Goal: Transaction & Acquisition: Subscribe to service/newsletter

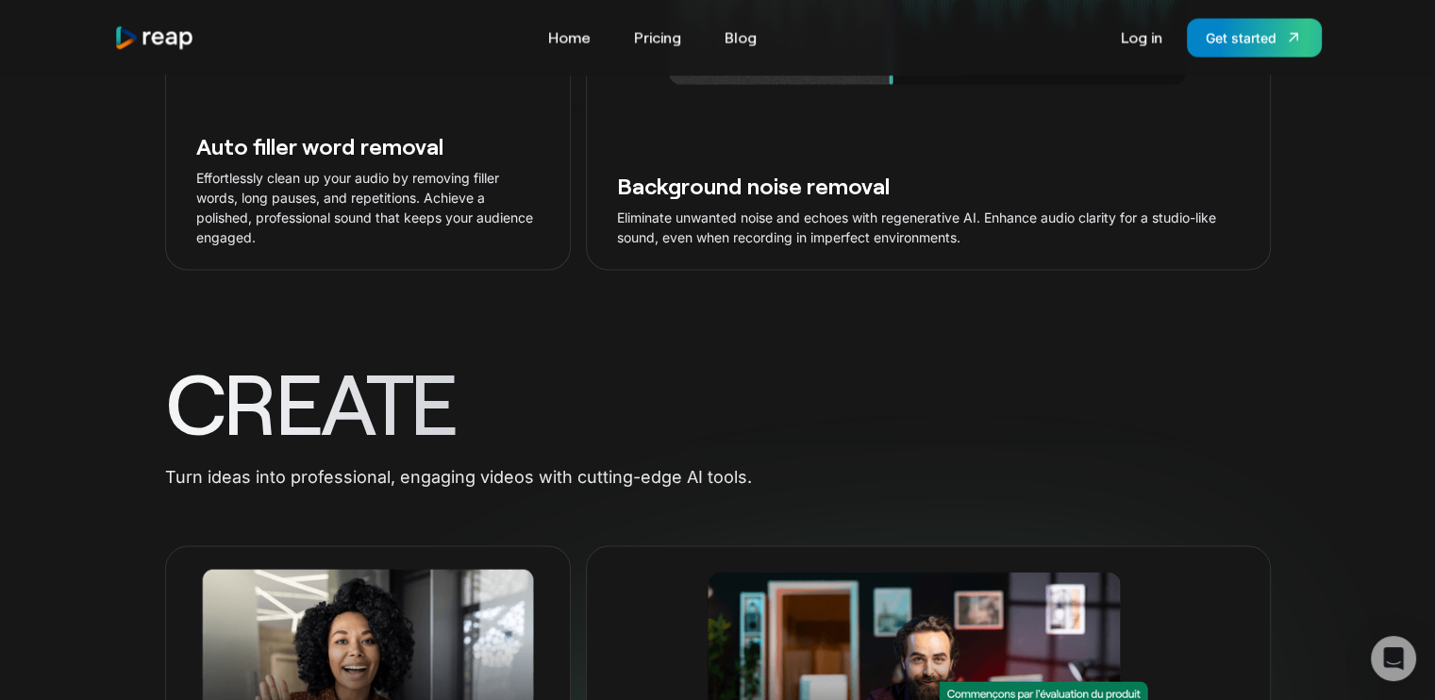
scroll to position [4055, 0]
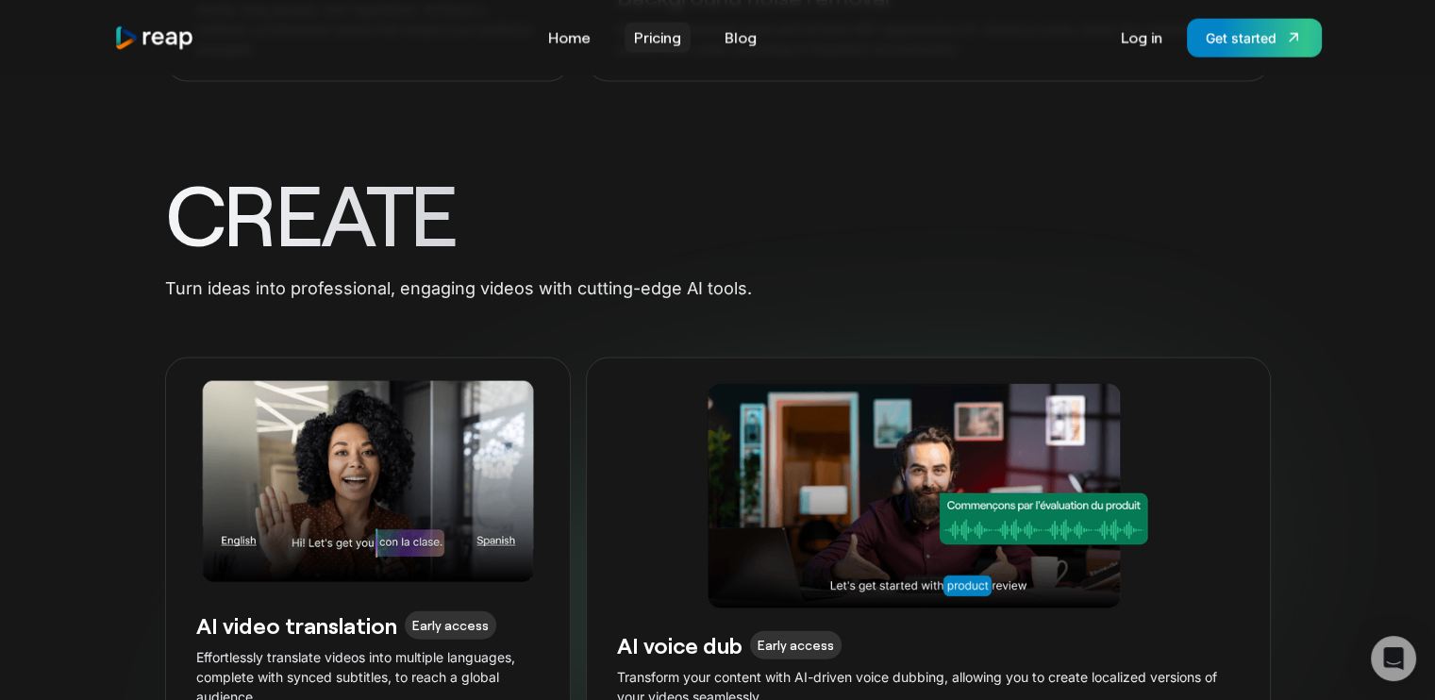
click at [651, 27] on link "Pricing" at bounding box center [657, 38] width 66 height 30
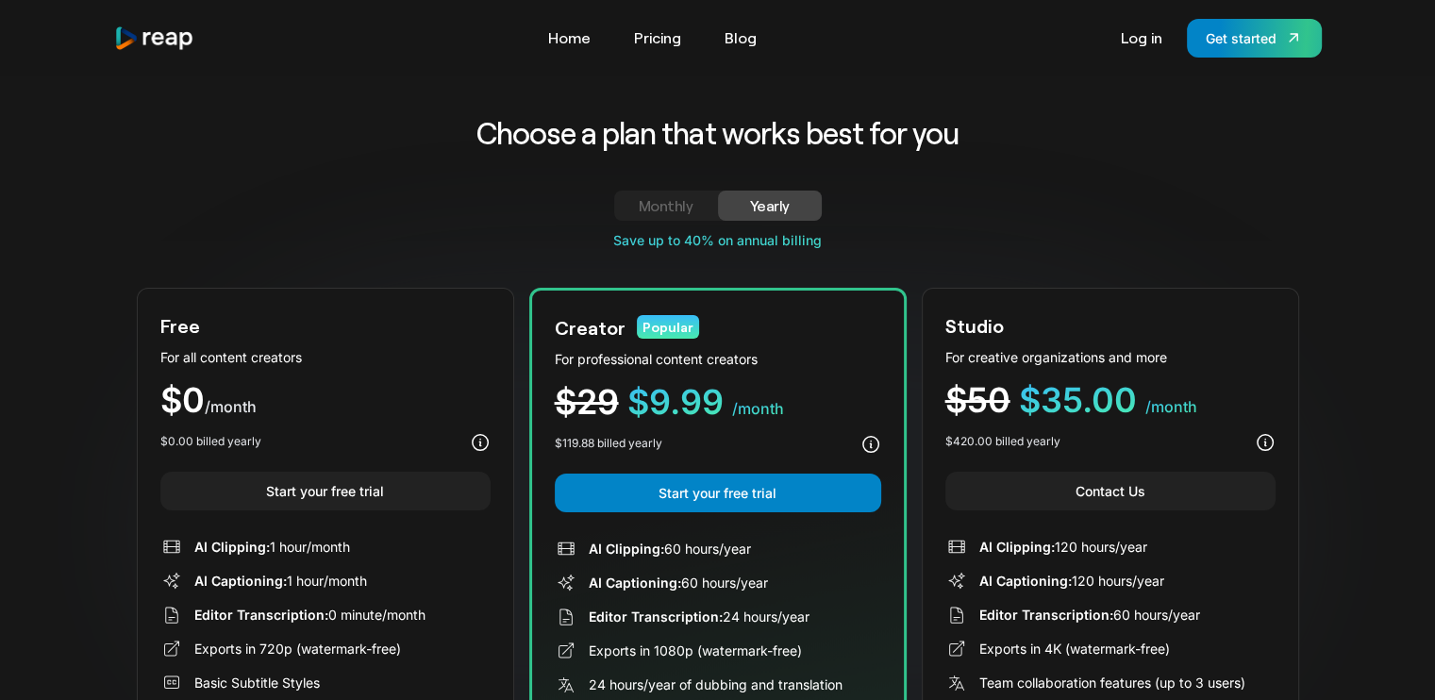
click at [666, 211] on div "Monthly" at bounding box center [666, 205] width 58 height 23
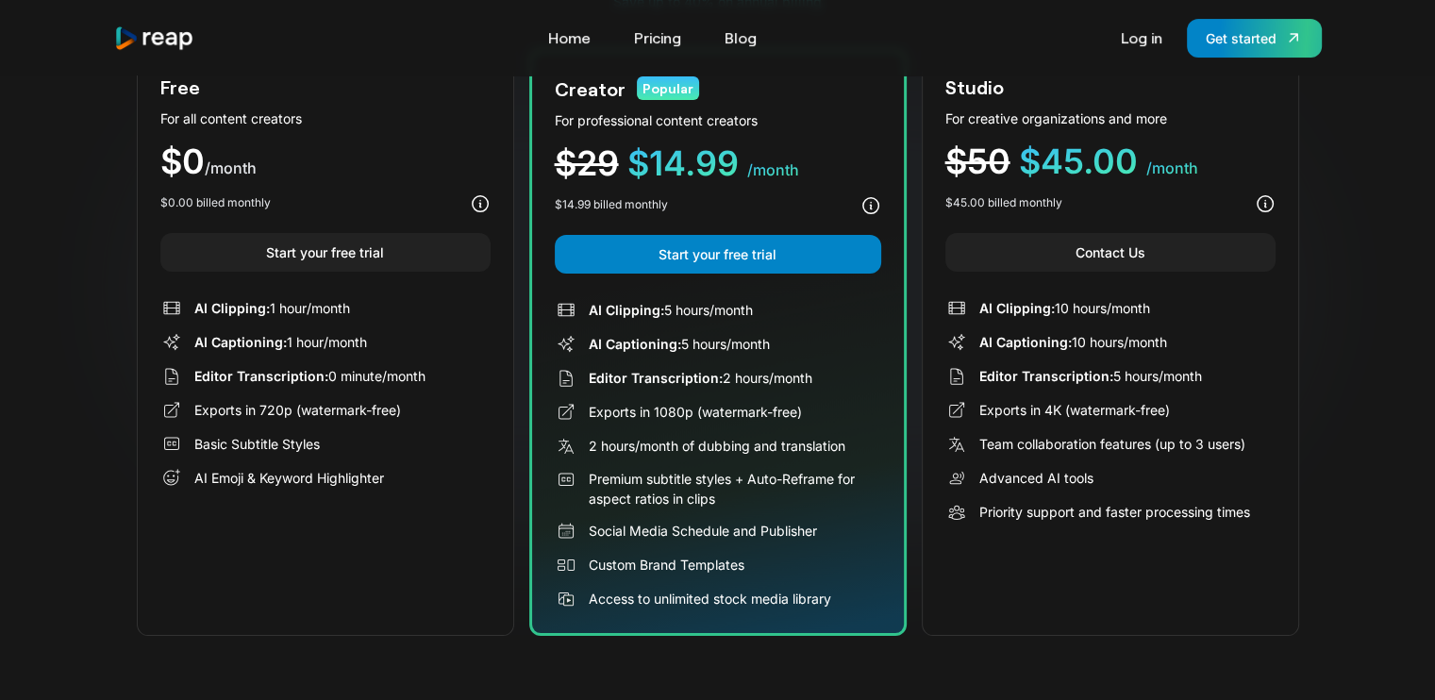
scroll to position [94, 0]
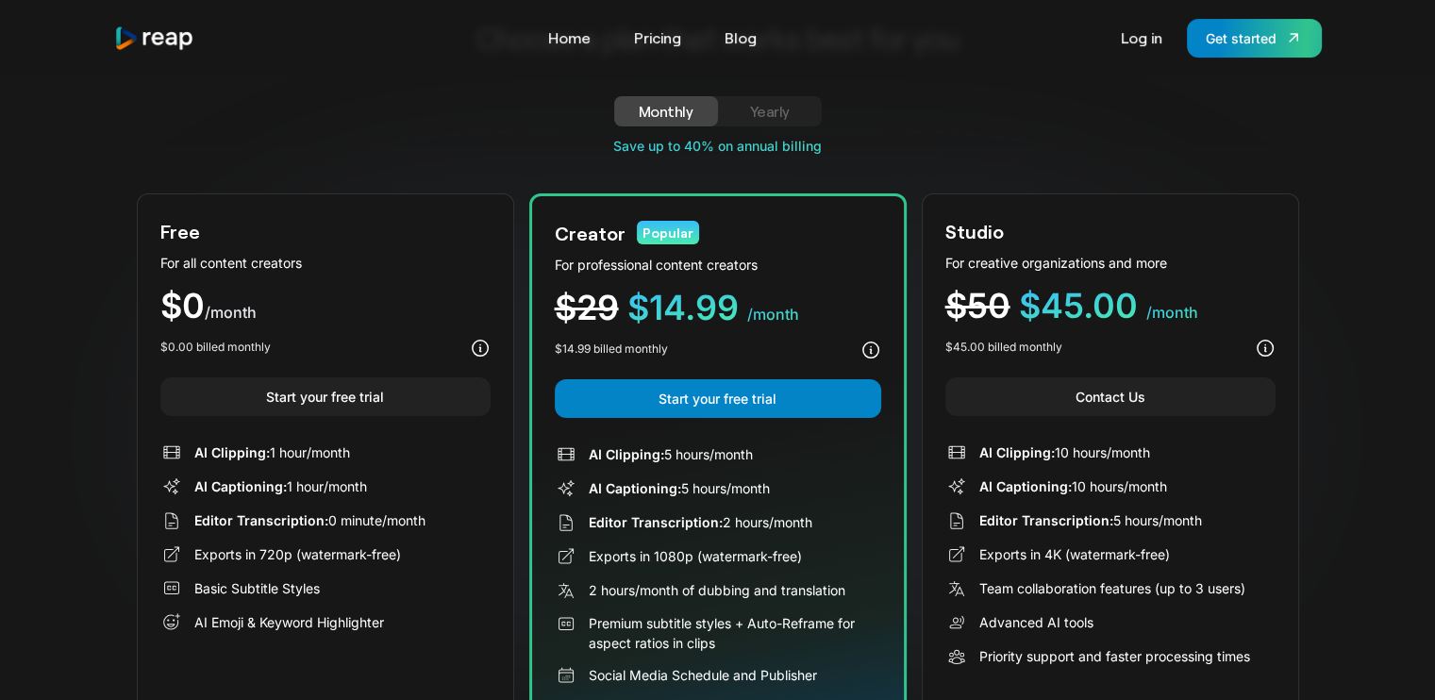
click at [360, 104] on div "Monthly Yearly Free Plan For all content creators $19 /mo Lorem ipsum dolor sit…" at bounding box center [718, 116] width 1162 height 40
click at [781, 127] on div "Monthly Yearly Free Plan For all content creators $19 /mo Lorem ipsum dolor sit…" at bounding box center [718, 116] width 1162 height 40
click at [773, 121] on div "Yearly" at bounding box center [769, 111] width 58 height 23
click at [684, 108] on div "Monthly" at bounding box center [666, 111] width 58 height 23
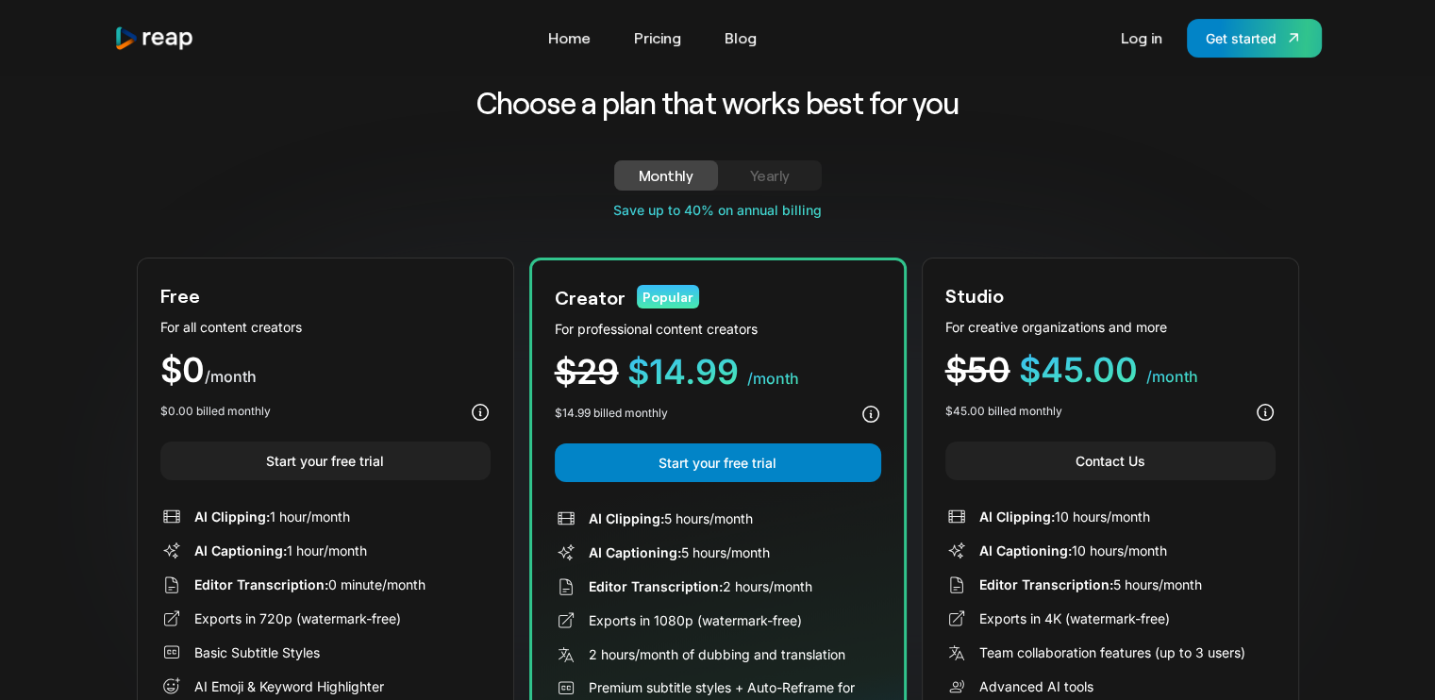
scroll to position [0, 0]
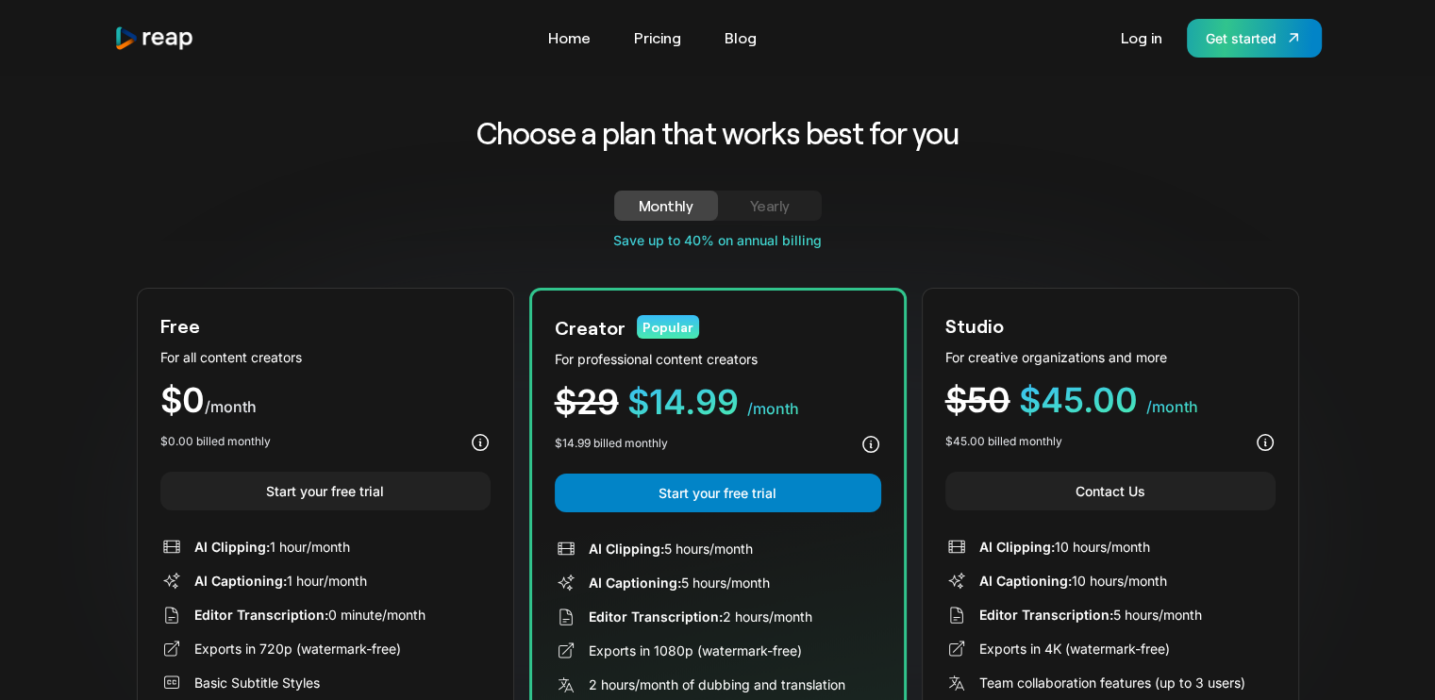
click at [1259, 44] on div "Get started" at bounding box center [1240, 38] width 71 height 20
